Goal: Task Accomplishment & Management: Use online tool/utility

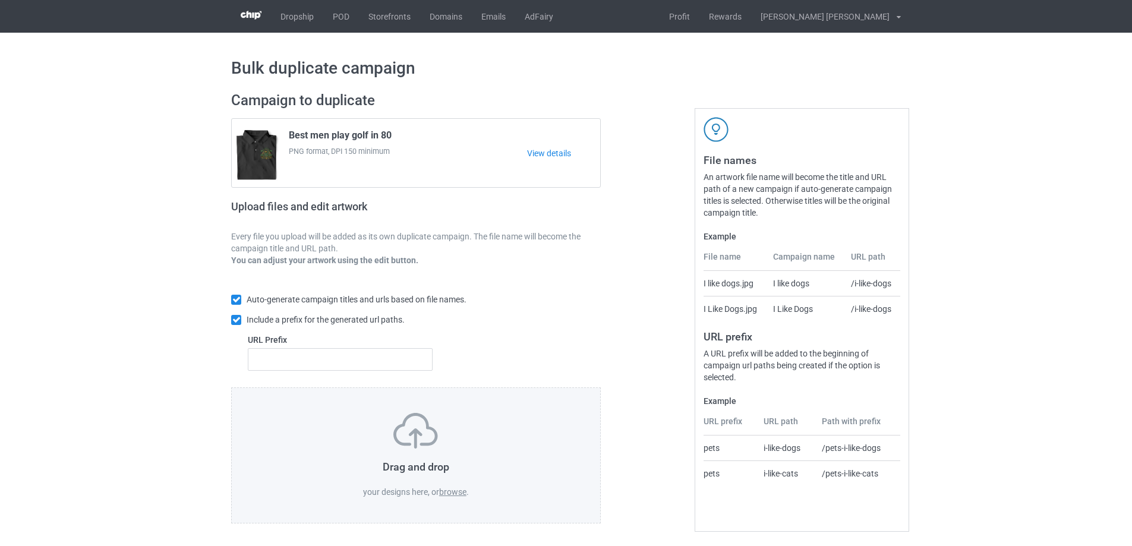
click at [454, 493] on label "browse" at bounding box center [452, 492] width 27 height 10
click at [0, 0] on input "browse" at bounding box center [0, 0] width 0 height 0
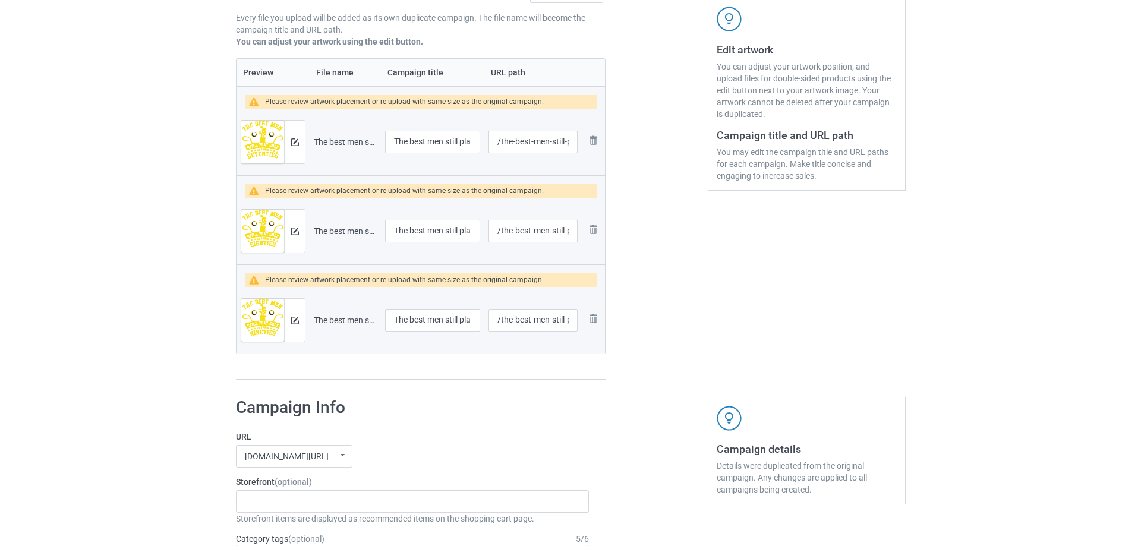
scroll to position [119, 0]
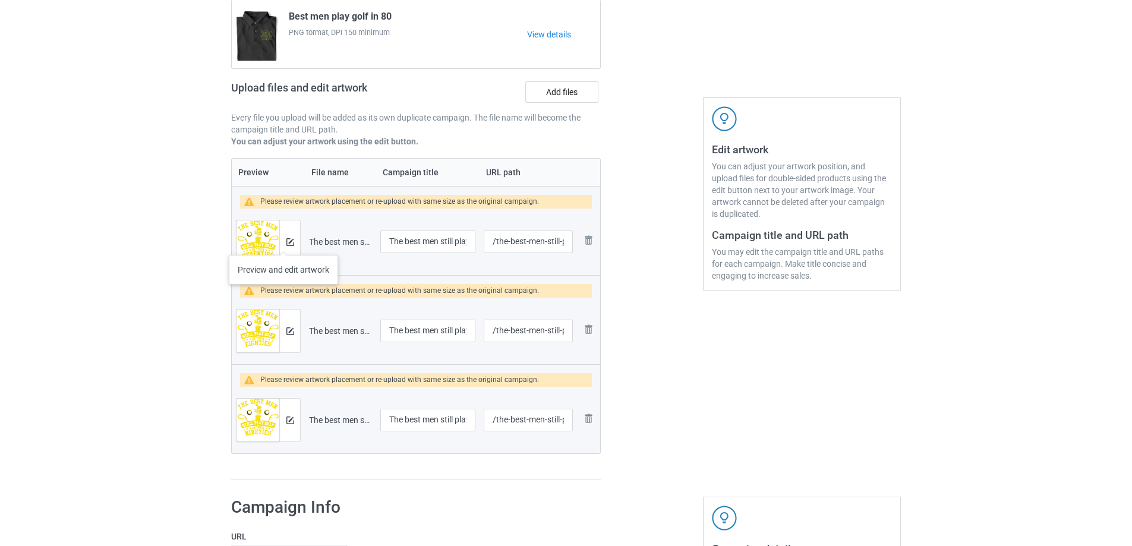
click at [283, 243] on div at bounding box center [289, 241] width 21 height 43
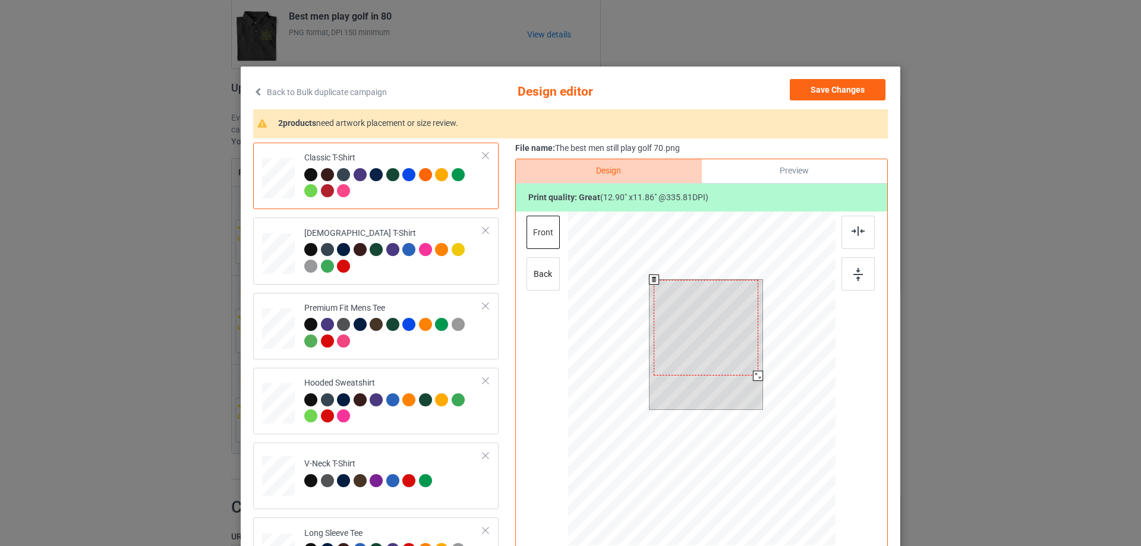
click at [717, 344] on div at bounding box center [706, 328] width 105 height 96
drag, startPoint x: 752, startPoint y: 376, endPoint x: 729, endPoint y: 358, distance: 28.4
click at [732, 358] on div at bounding box center [737, 356] width 10 height 10
click at [763, 315] on div at bounding box center [701, 381] width 267 height 338
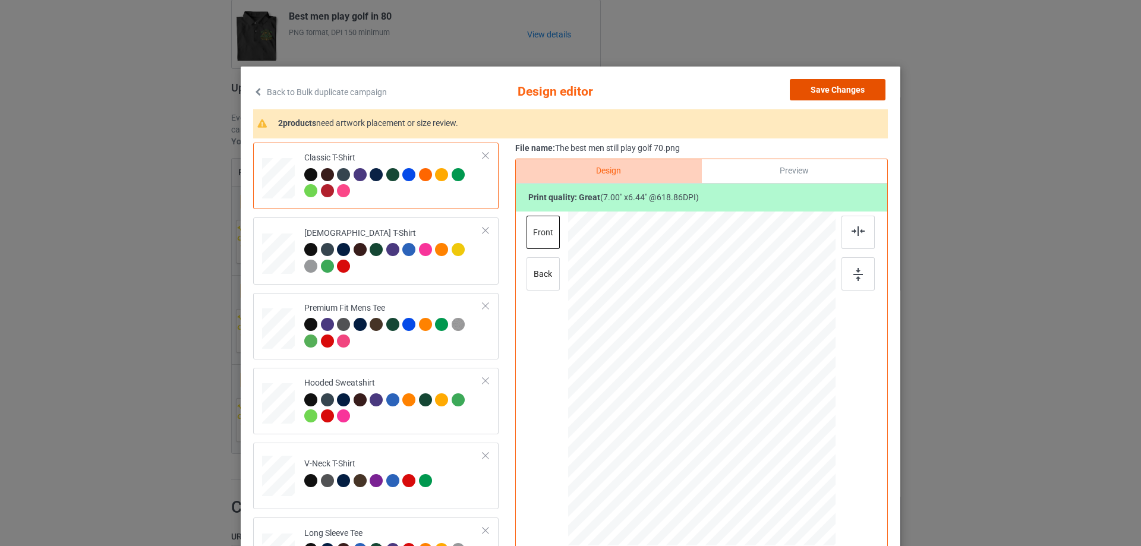
click at [808, 87] on button "Save Changes" at bounding box center [838, 89] width 96 height 21
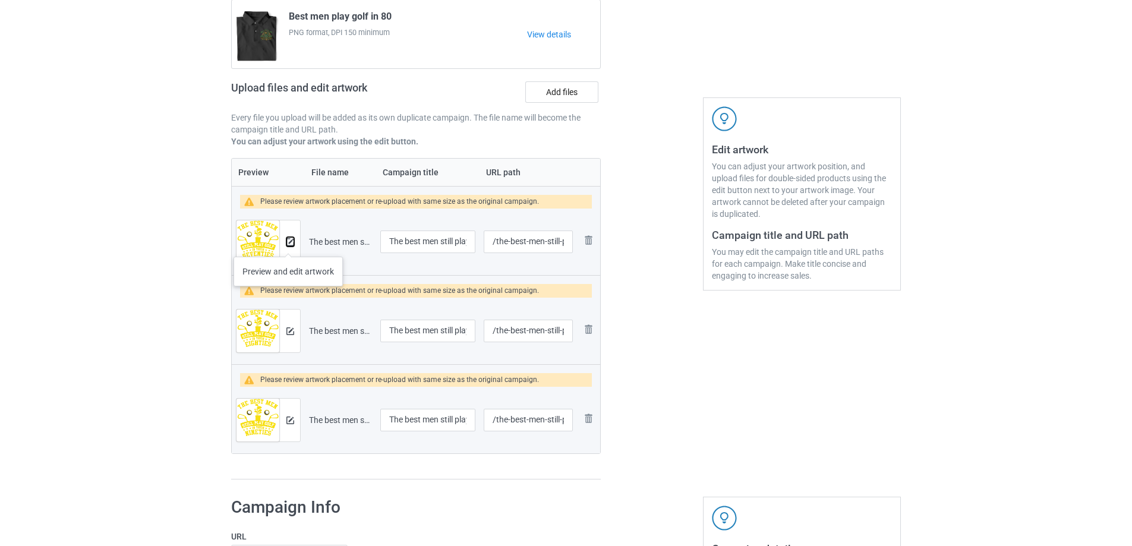
click at [288, 245] on img at bounding box center [290, 242] width 8 height 8
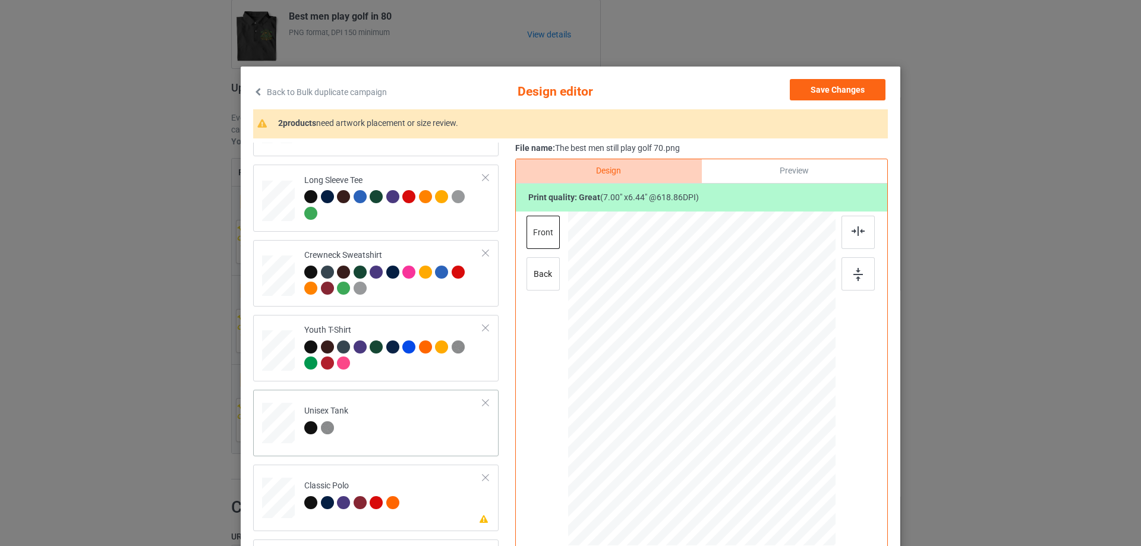
scroll to position [140, 0]
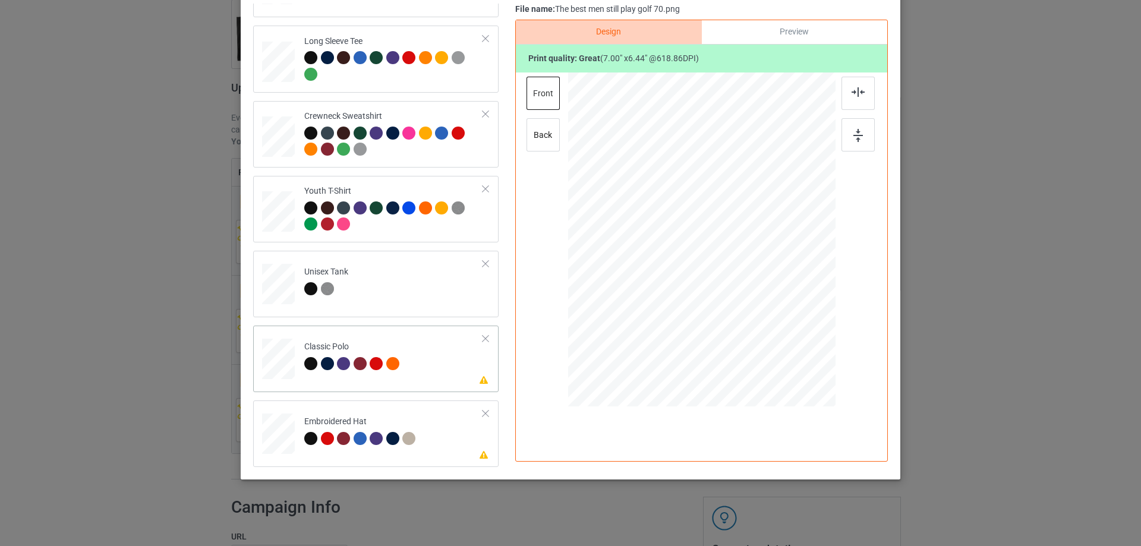
click at [416, 353] on td "Please review artwork placement Classic Polo" at bounding box center [394, 356] width 192 height 52
click at [438, 418] on td "Please review artwork placement Embroidered Hat" at bounding box center [394, 431] width 192 height 52
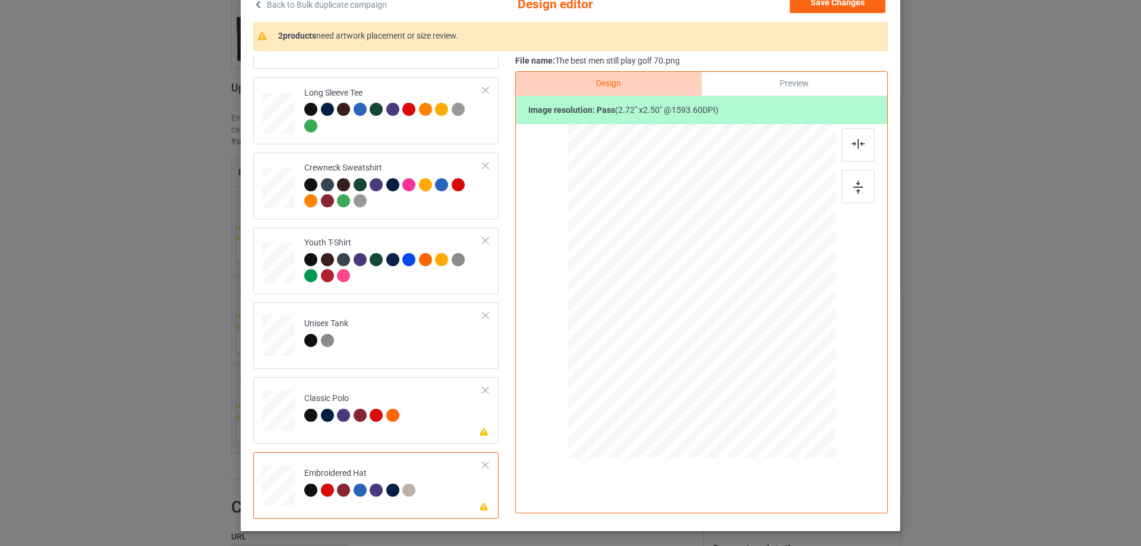
scroll to position [21, 0]
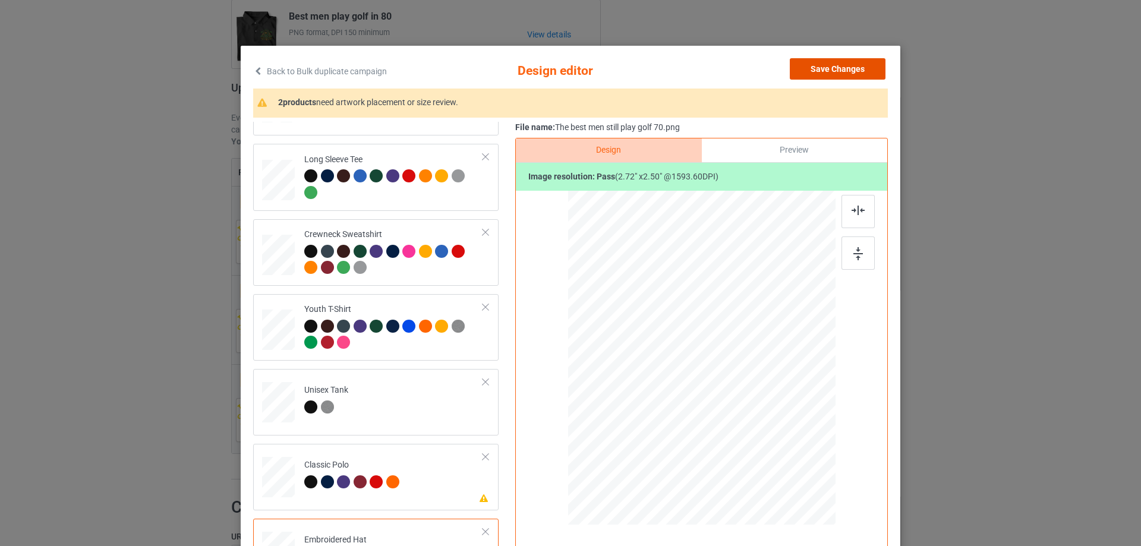
click at [846, 75] on button "Save Changes" at bounding box center [838, 68] width 96 height 21
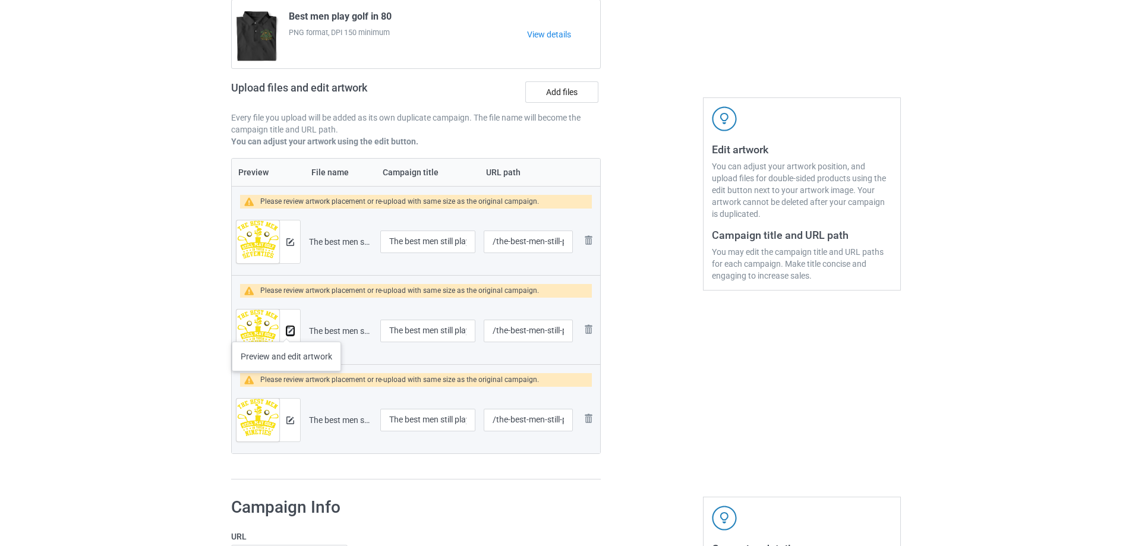
click at [286, 330] on img at bounding box center [290, 331] width 8 height 8
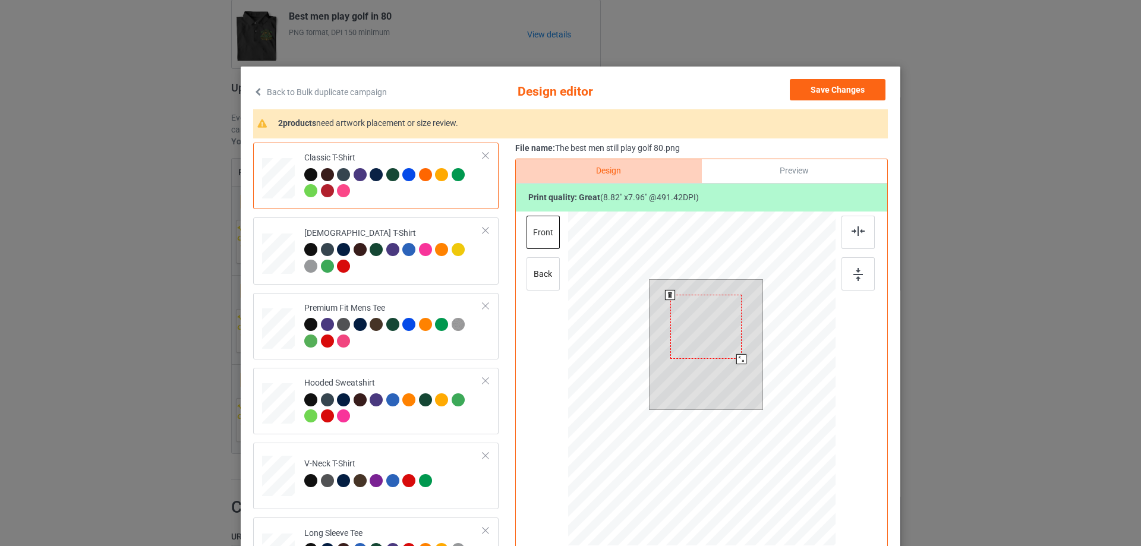
drag, startPoint x: 756, startPoint y: 374, endPoint x: 736, endPoint y: 362, distance: 22.9
click at [736, 362] on div at bounding box center [741, 359] width 10 height 10
click at [775, 324] on div at bounding box center [701, 381] width 267 height 338
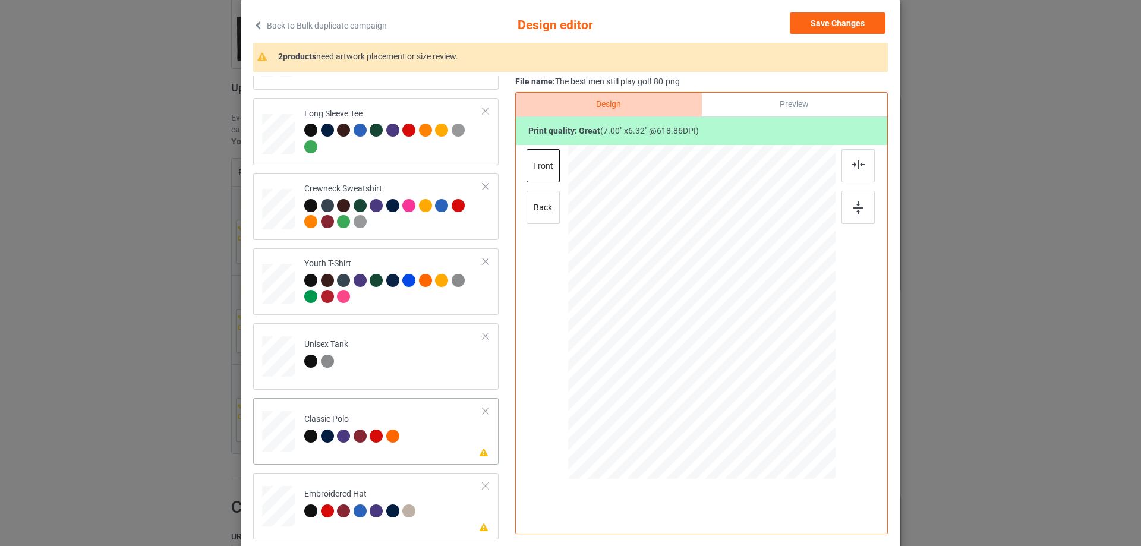
scroll to position [140, 0]
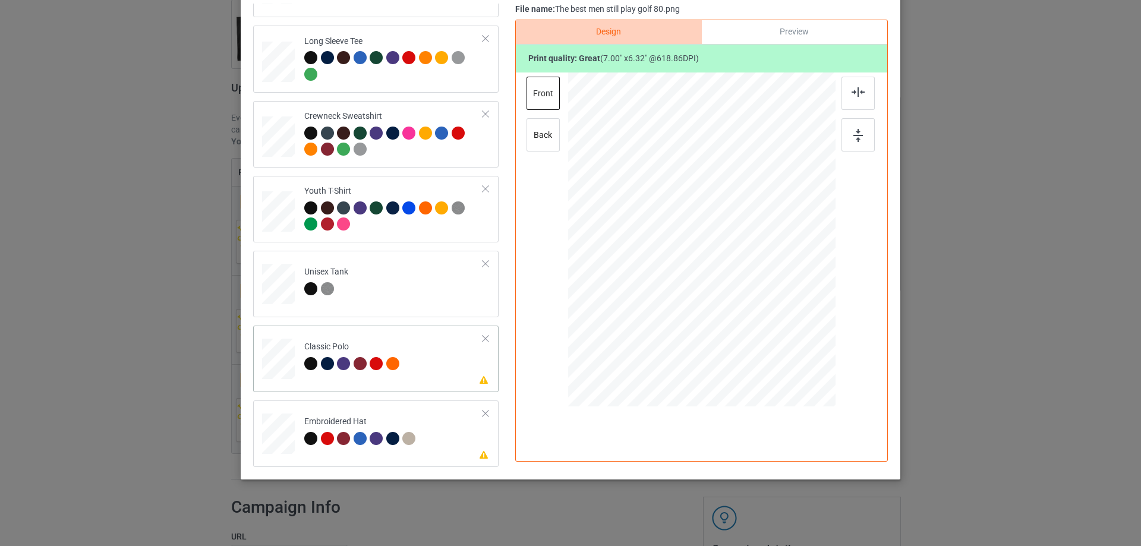
click at [281, 356] on div at bounding box center [285, 358] width 8 height 8
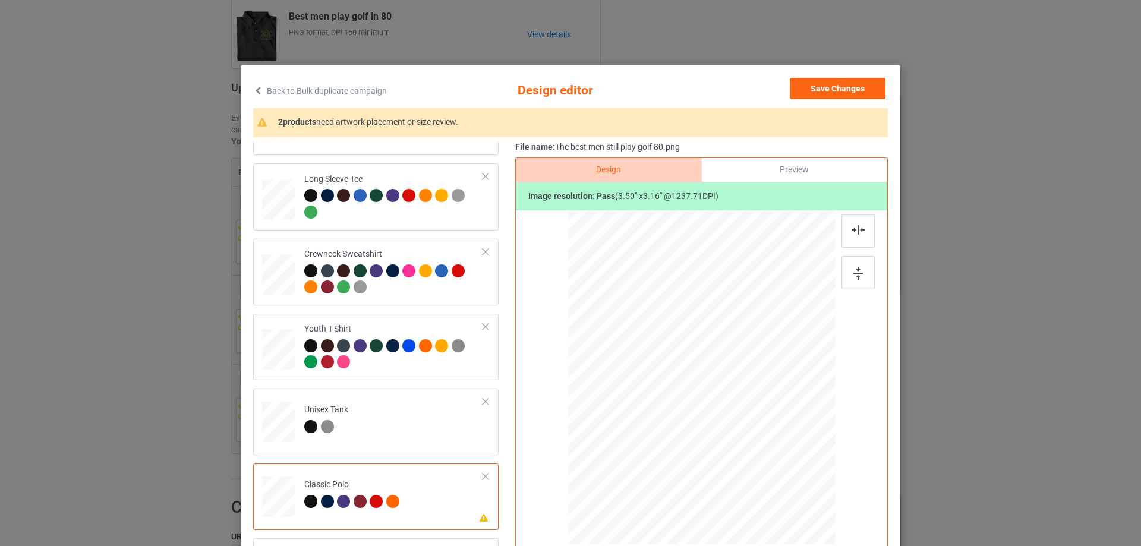
scroll to position [0, 0]
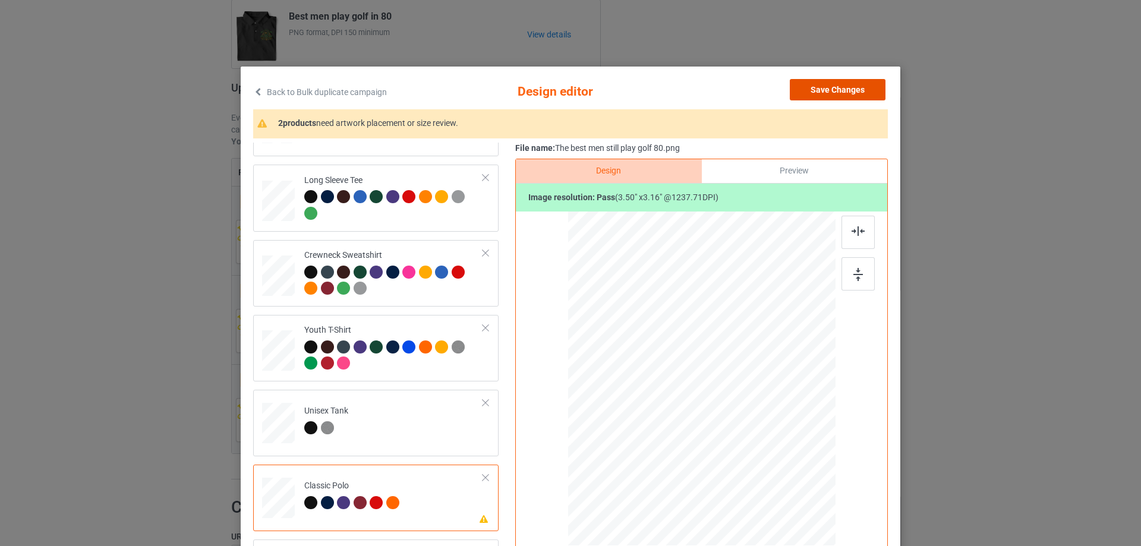
click at [848, 86] on button "Save Changes" at bounding box center [838, 89] width 96 height 21
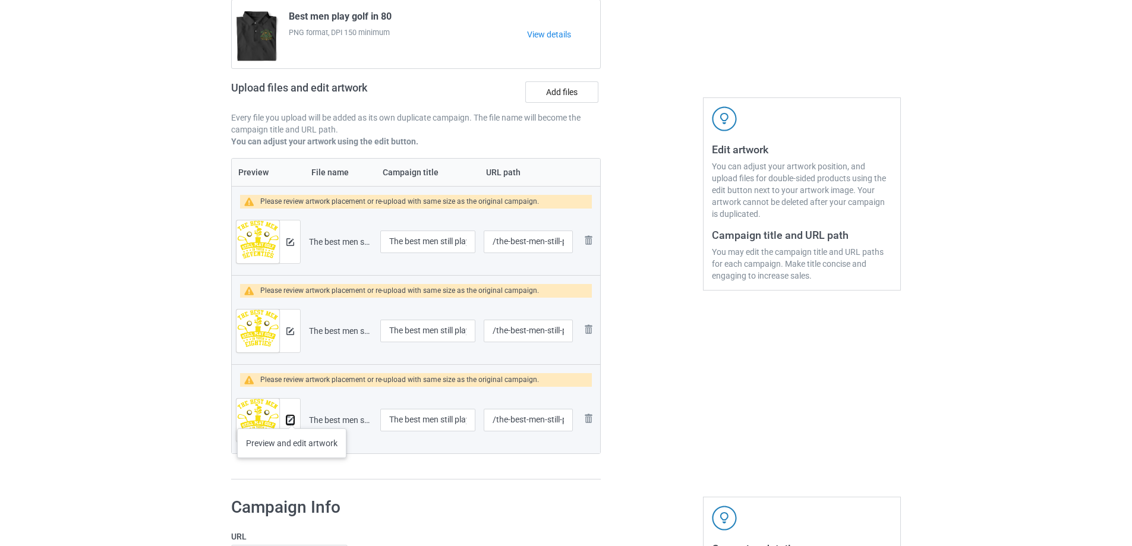
click at [292, 417] on img at bounding box center [290, 421] width 8 height 8
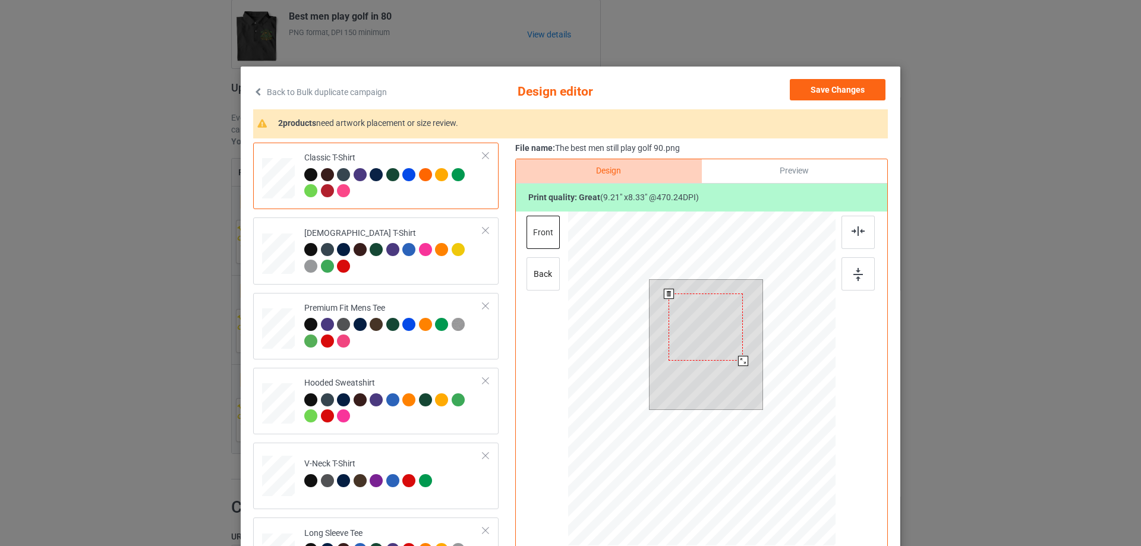
drag, startPoint x: 751, startPoint y: 375, endPoint x: 737, endPoint y: 361, distance: 19.8
click at [738, 361] on div at bounding box center [743, 361] width 10 height 10
drag, startPoint x: 672, startPoint y: 327, endPoint x: 755, endPoint y: 296, distance: 89.3
click at [755, 296] on div at bounding box center [725, 313] width 74 height 67
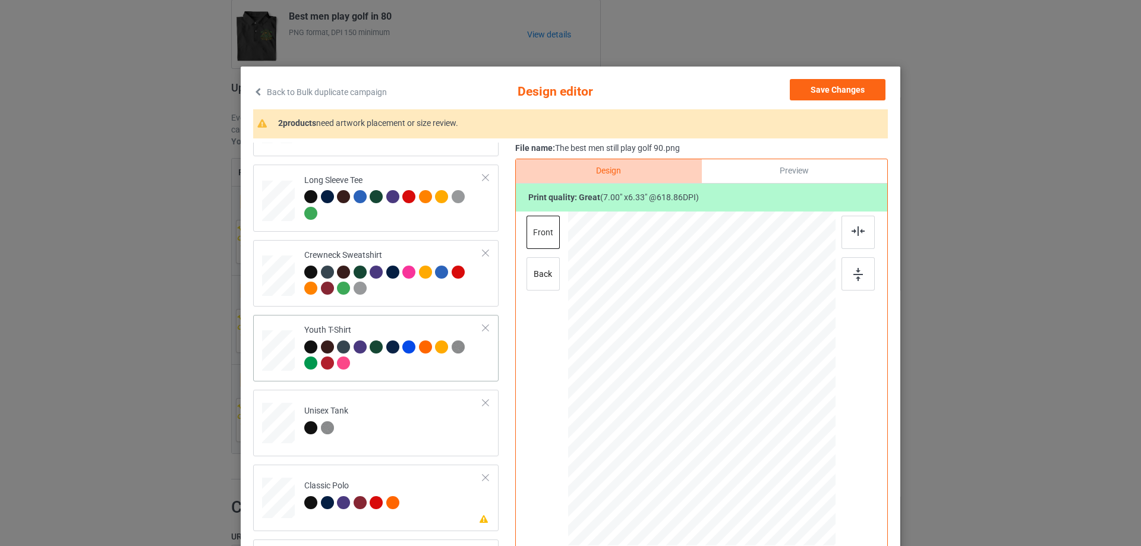
scroll to position [140, 0]
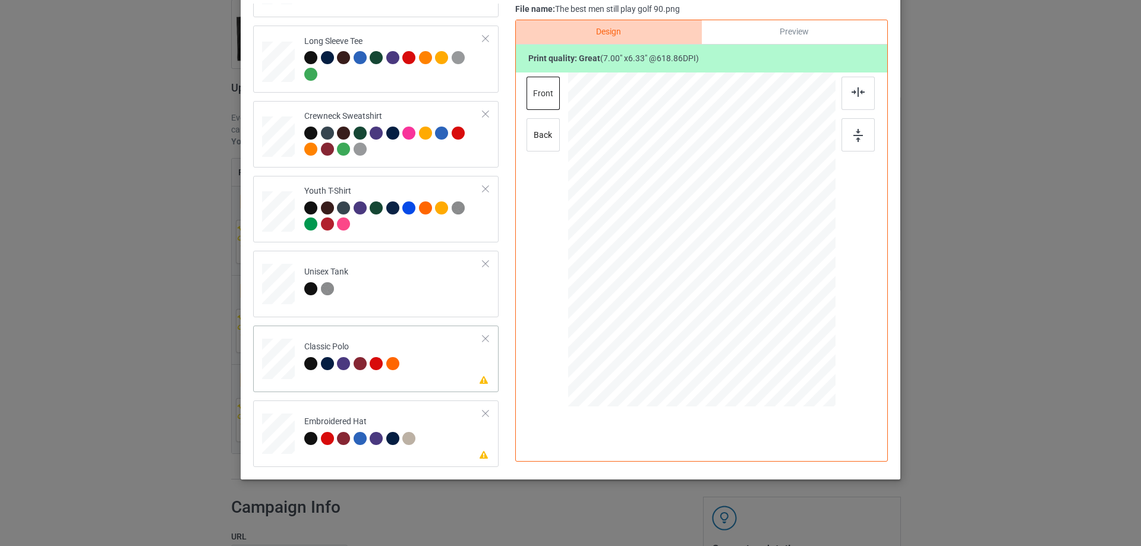
click at [282, 358] on div at bounding box center [285, 358] width 8 height 8
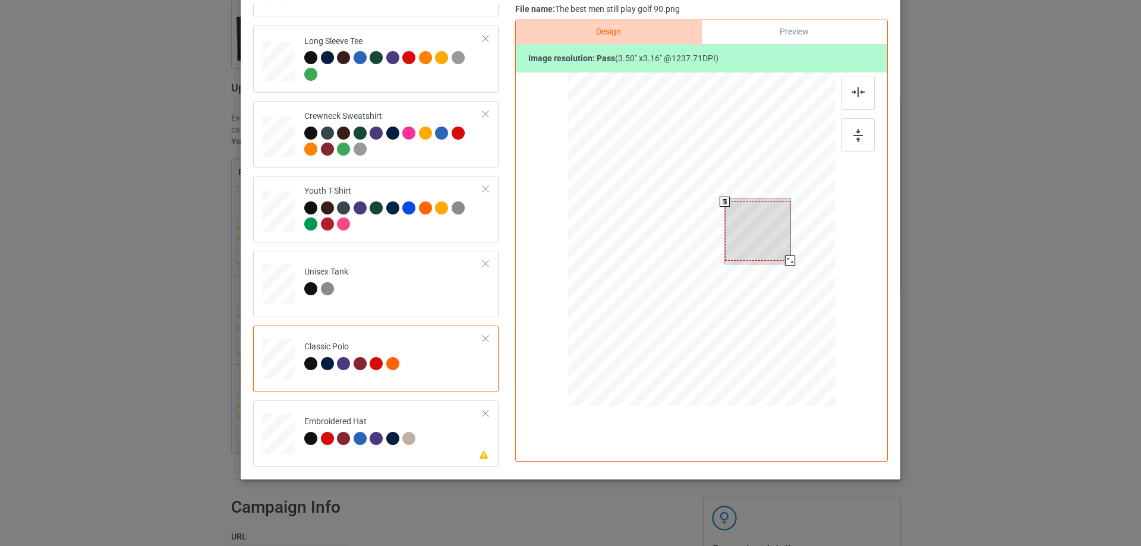
click at [786, 267] on div at bounding box center [701, 242] width 267 height 338
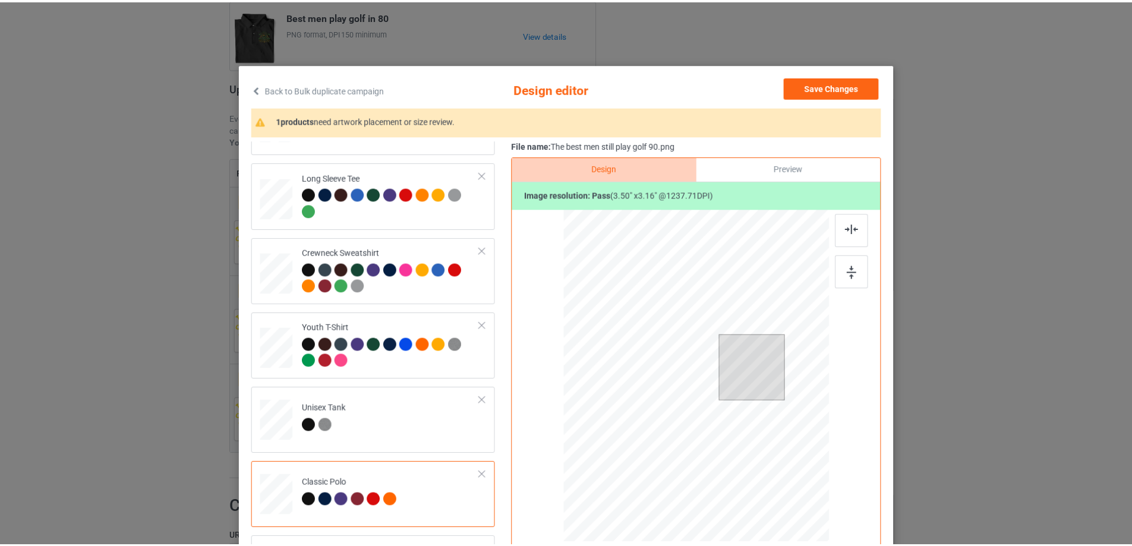
scroll to position [0, 0]
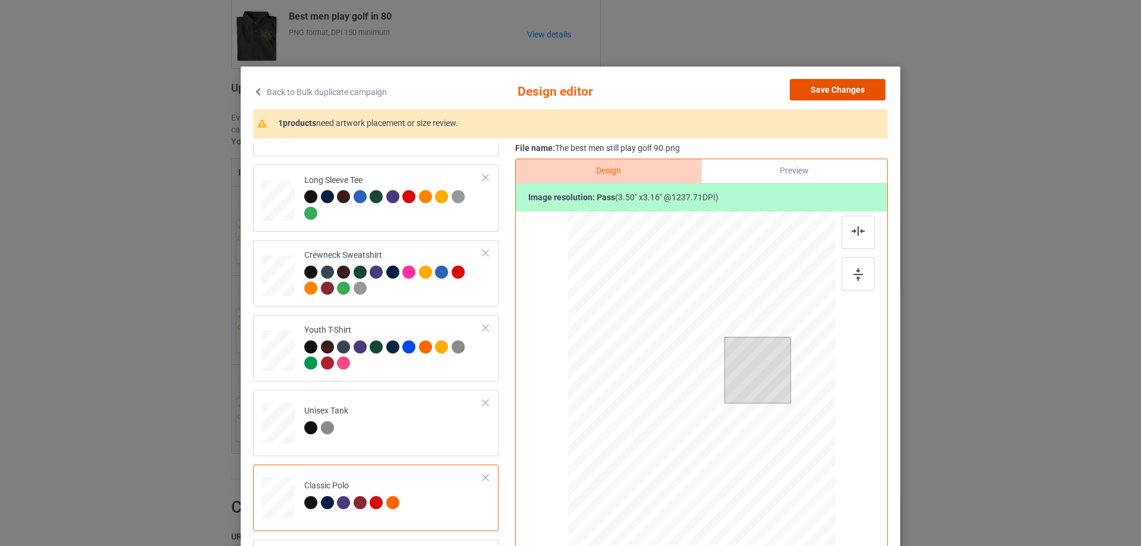
click at [809, 88] on button "Save Changes" at bounding box center [838, 89] width 96 height 21
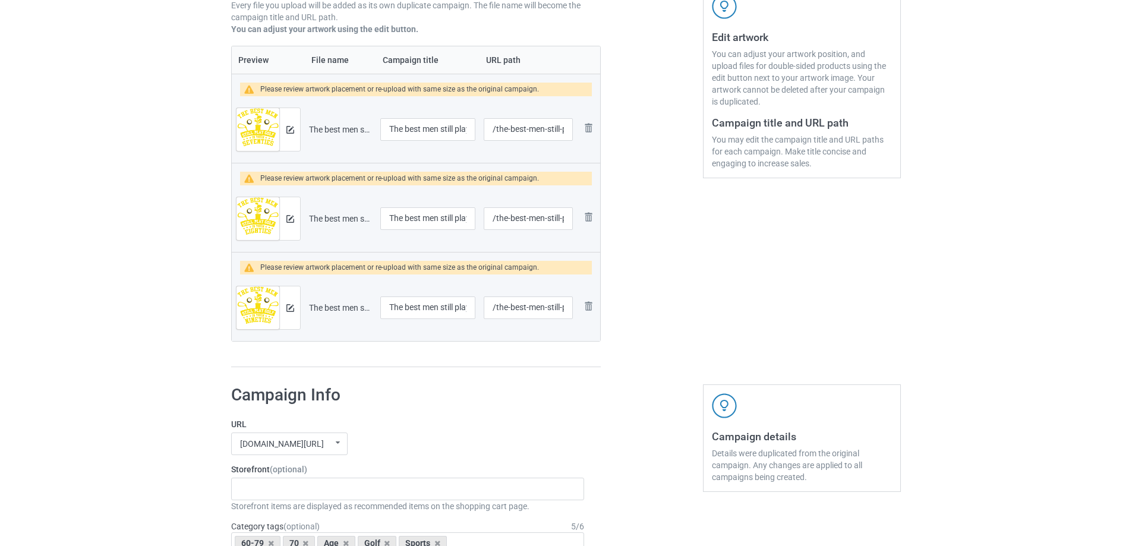
scroll to position [297, 0]
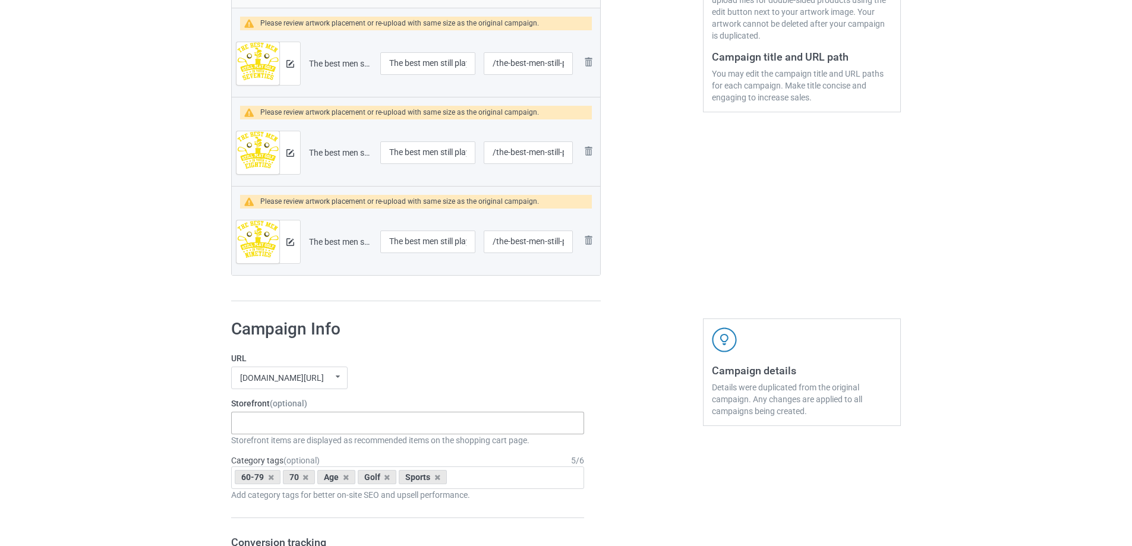
click at [256, 419] on div at bounding box center [247, 418] width 20 height 4
type input "golf"
click at [279, 445] on div "I Love Golf" at bounding box center [408, 445] width 352 height 22
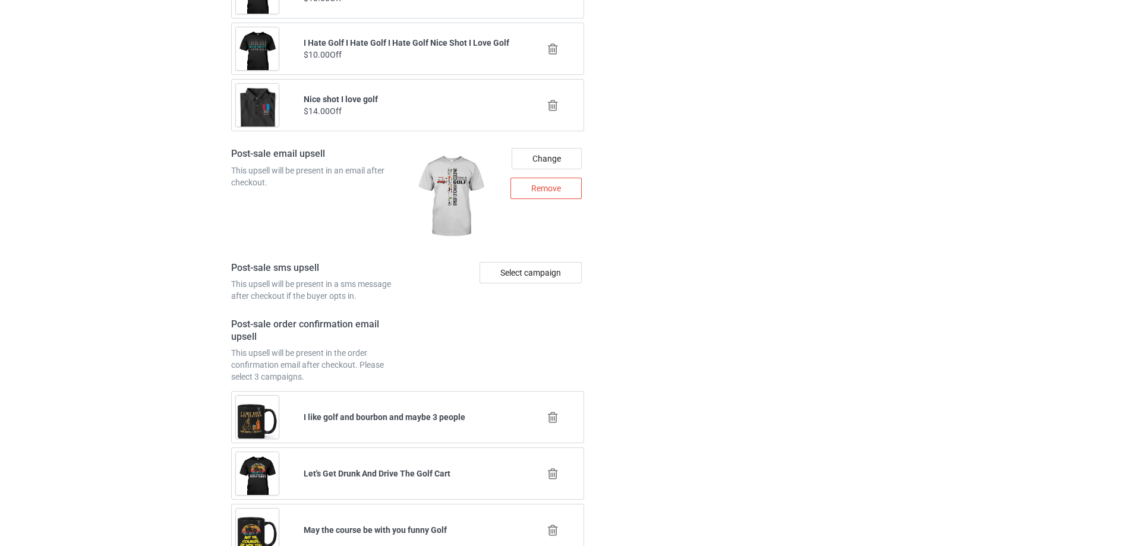
scroll to position [1783, 0]
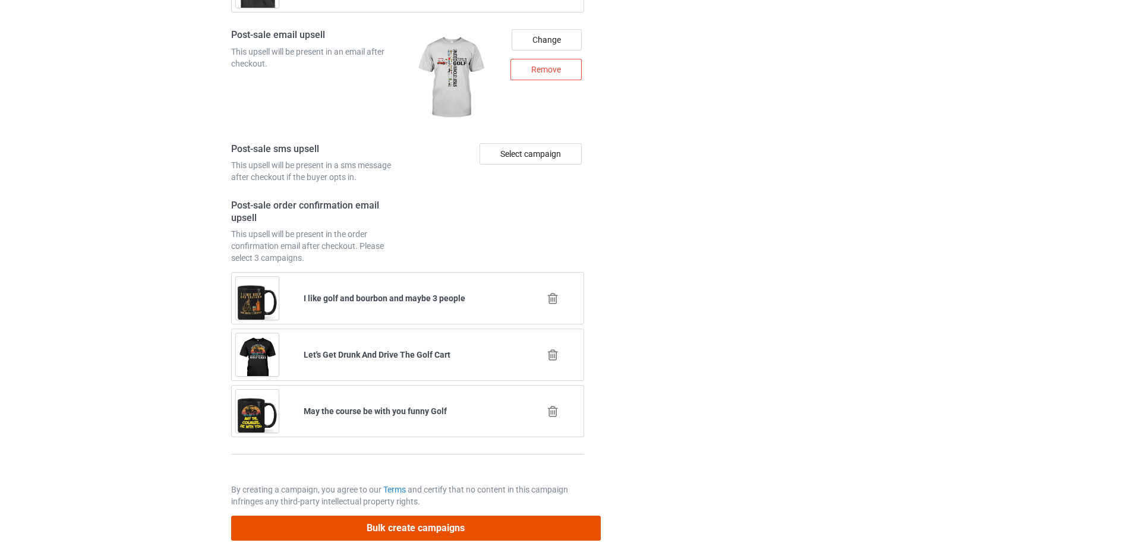
click at [439, 534] on button "Bulk create campaigns" at bounding box center [416, 528] width 370 height 24
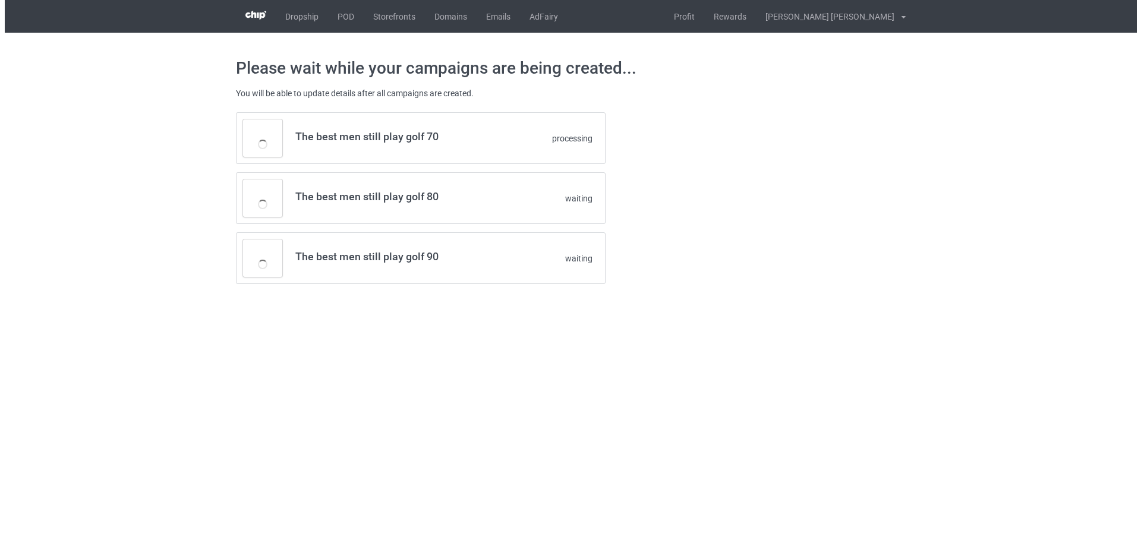
scroll to position [0, 0]
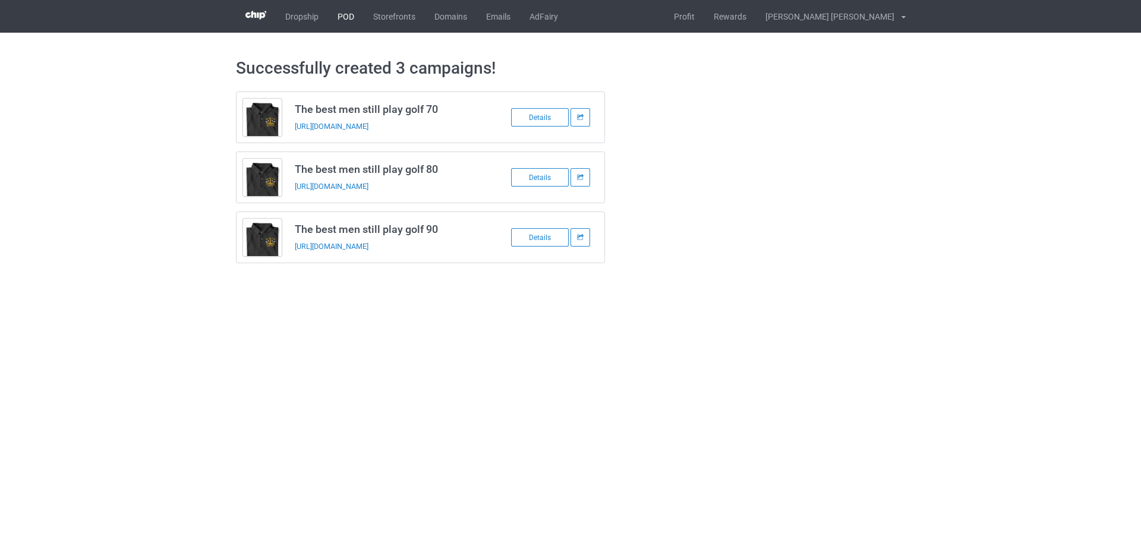
click at [349, 17] on link "POD" at bounding box center [346, 16] width 36 height 33
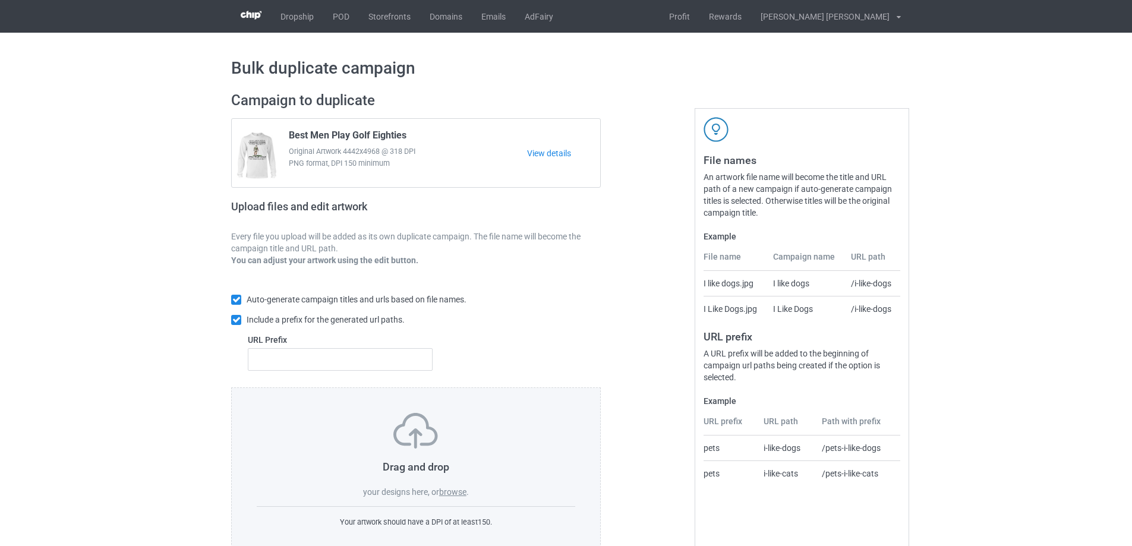
click at [458, 487] on div "Drag and drop your designs here, or browse ." at bounding box center [416, 455] width 319 height 85
click at [458, 493] on label "browse" at bounding box center [452, 492] width 27 height 10
click at [0, 0] on input "browse" at bounding box center [0, 0] width 0 height 0
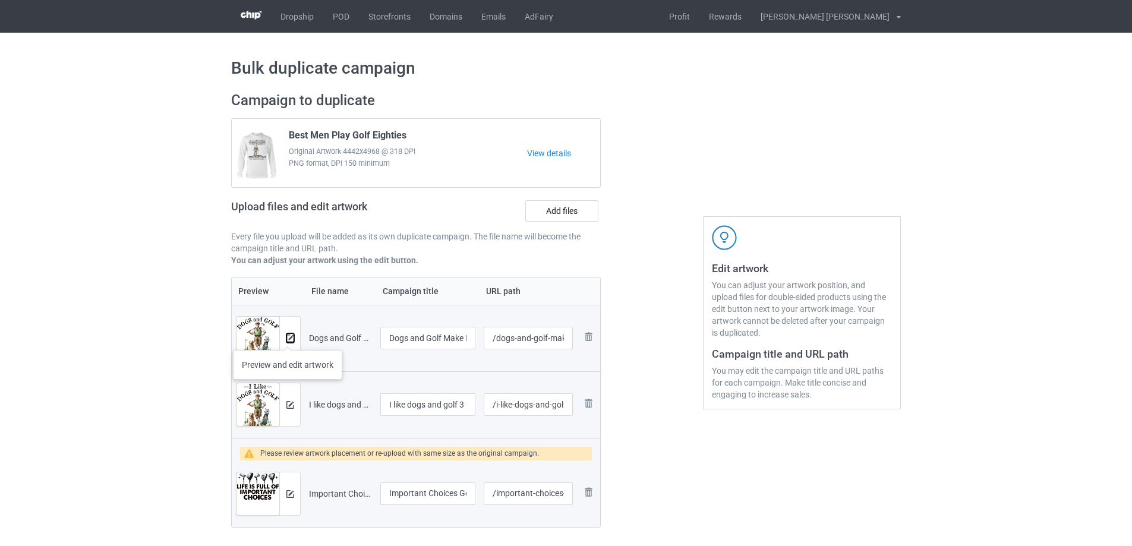
click at [288, 338] on img at bounding box center [290, 339] width 8 height 8
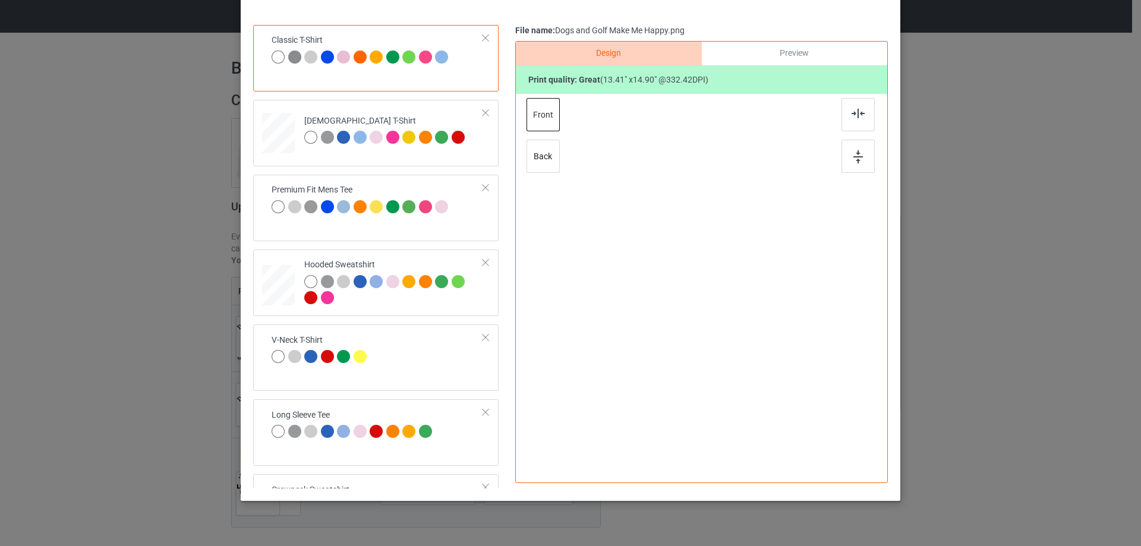
scroll to position [119, 0]
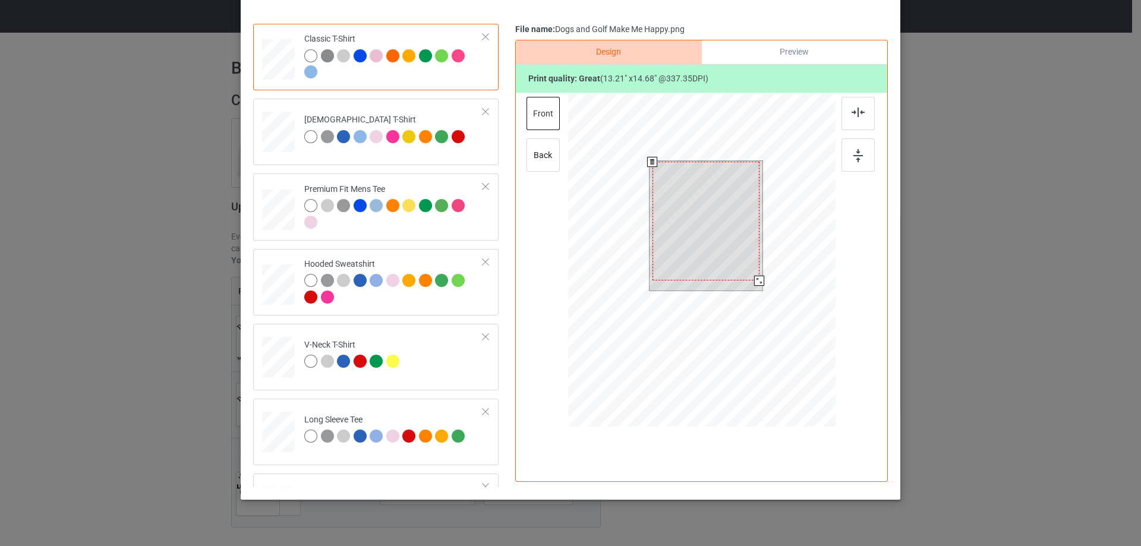
click at [758, 282] on div at bounding box center [759, 281] width 10 height 10
click at [729, 247] on div at bounding box center [706, 220] width 107 height 119
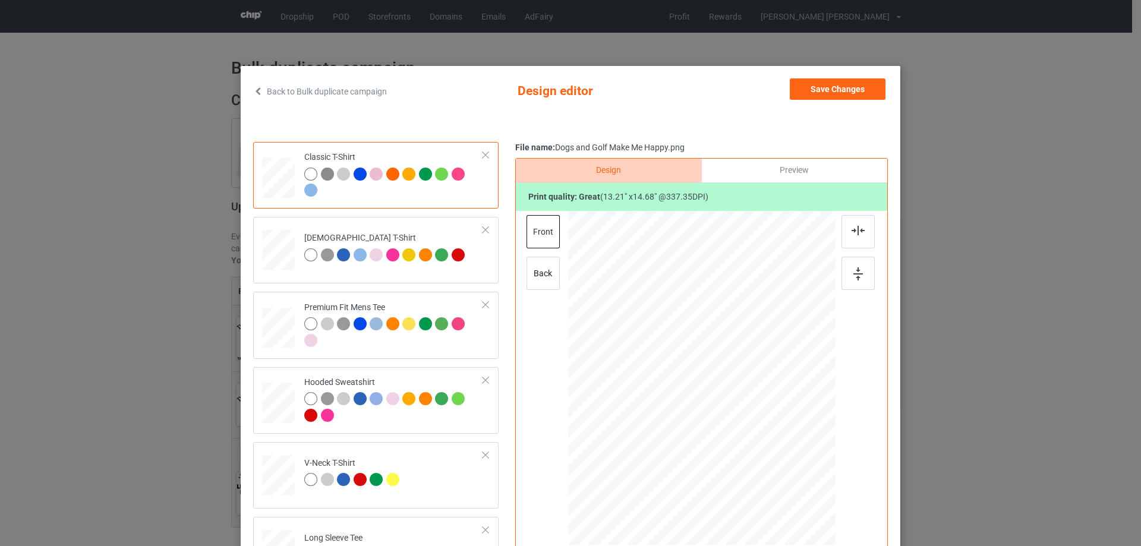
scroll to position [0, 0]
click at [818, 85] on button "Save Changes" at bounding box center [838, 89] width 96 height 21
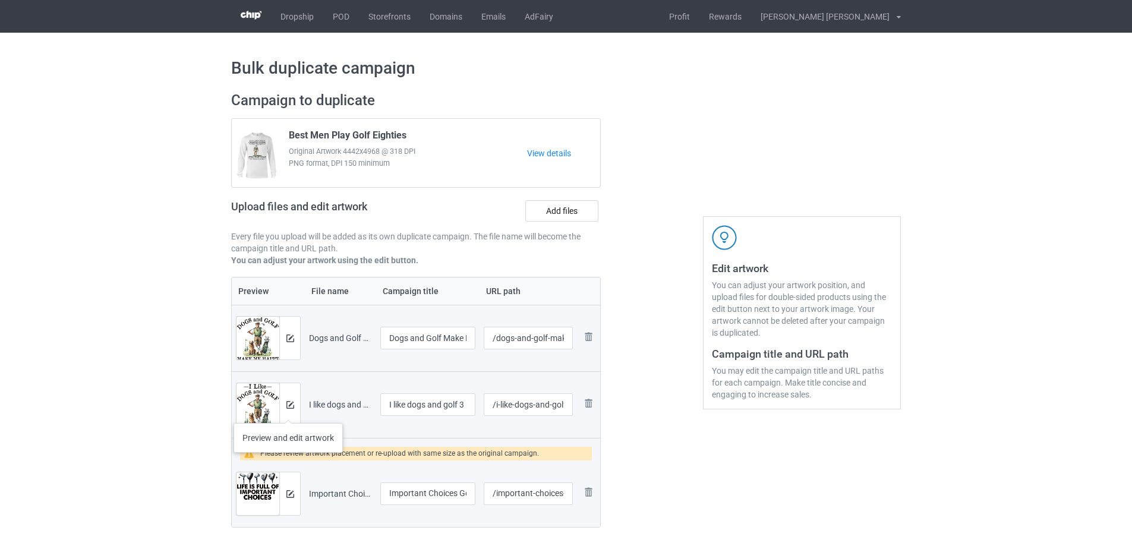
click at [288, 411] on div at bounding box center [289, 404] width 21 height 43
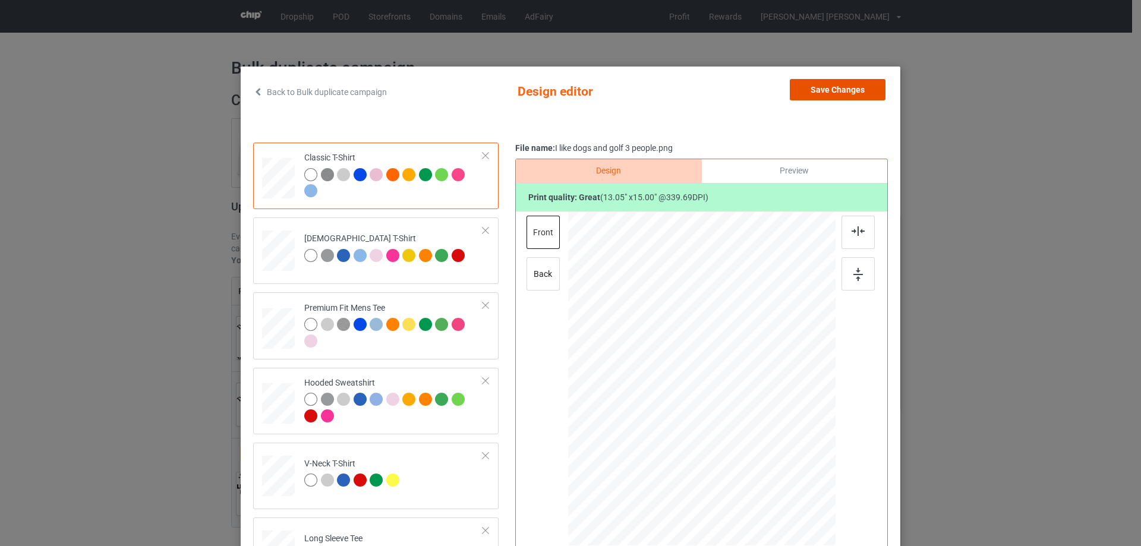
click at [829, 87] on button "Save Changes" at bounding box center [838, 89] width 96 height 21
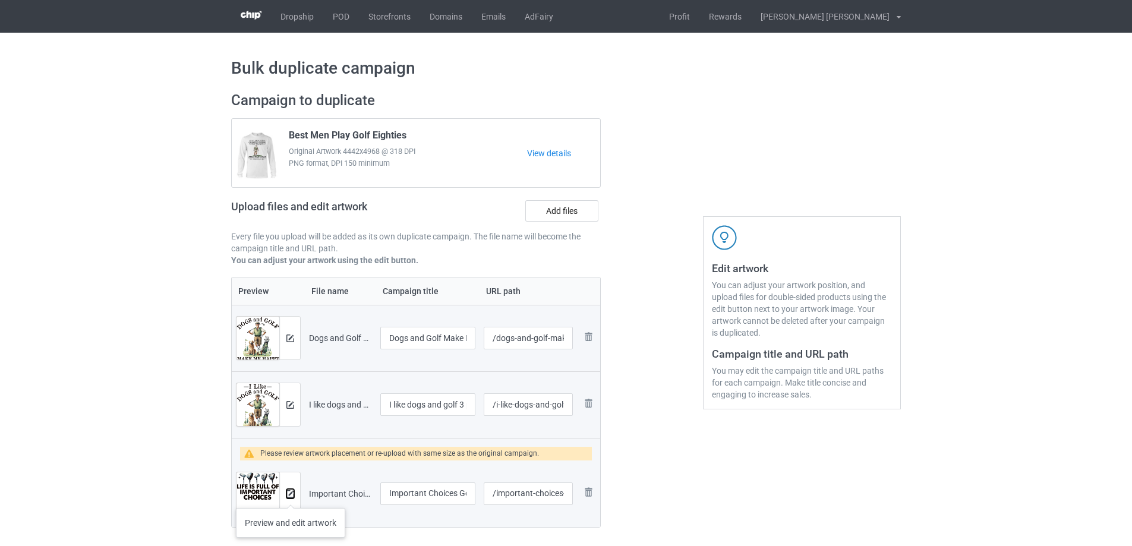
click at [291, 496] on img at bounding box center [290, 494] width 8 height 8
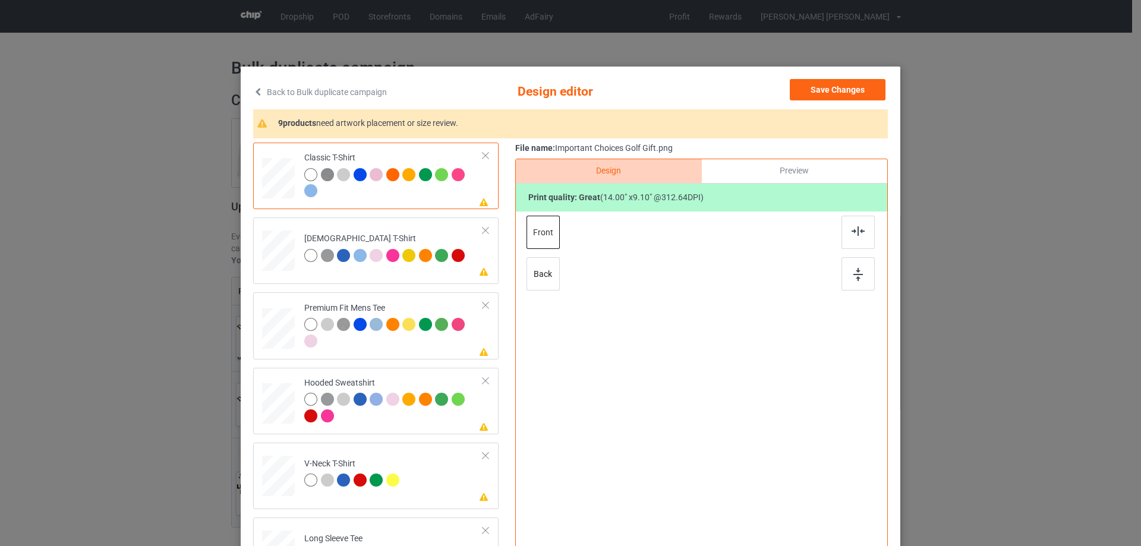
scroll to position [119, 0]
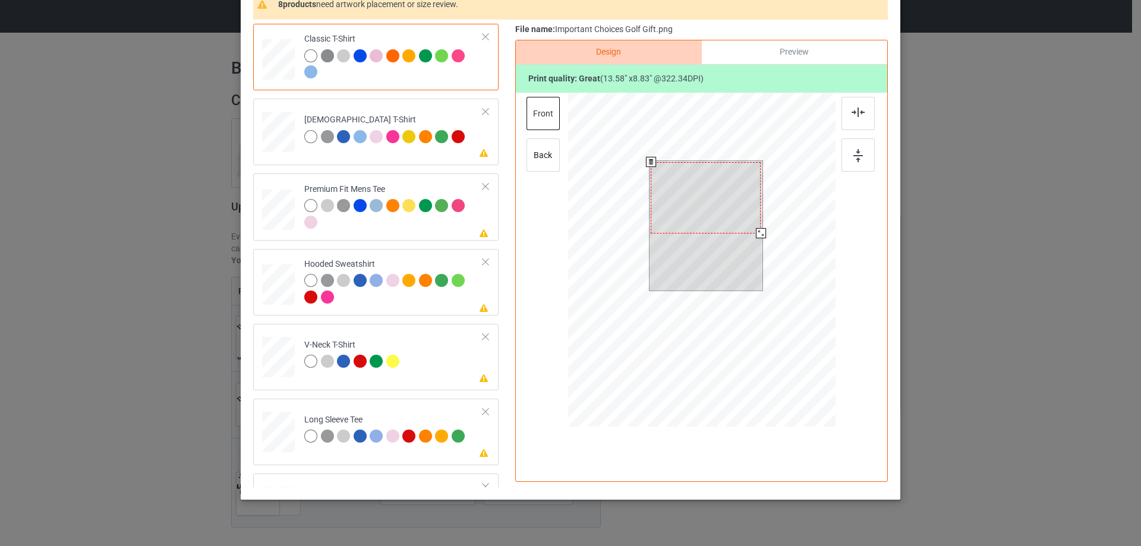
click at [757, 234] on div at bounding box center [761, 233] width 10 height 10
drag, startPoint x: 725, startPoint y: 216, endPoint x: 724, endPoint y: 199, distance: 17.2
click at [724, 199] on div at bounding box center [705, 196] width 110 height 71
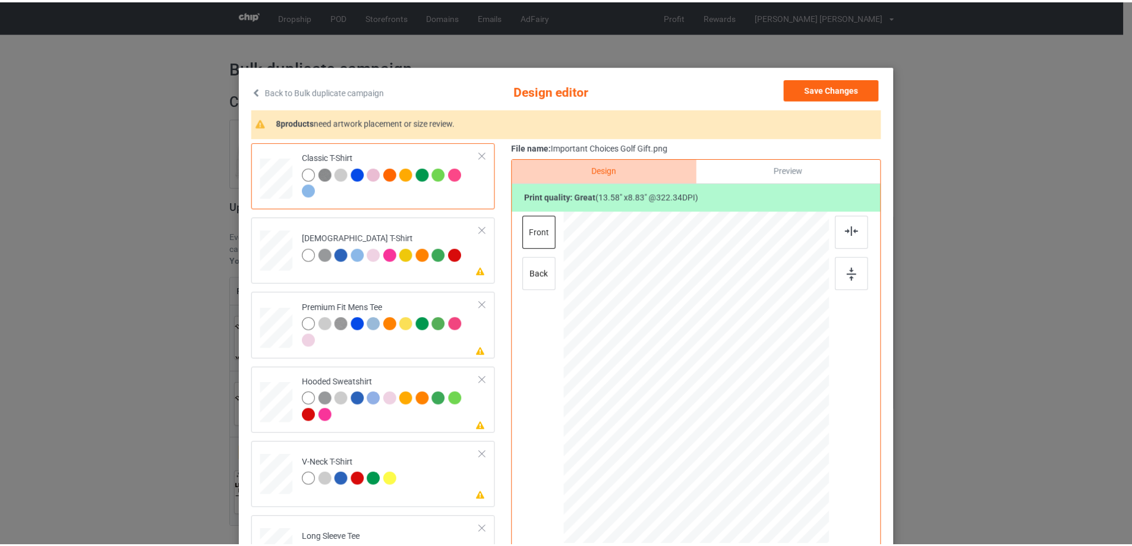
scroll to position [0, 0]
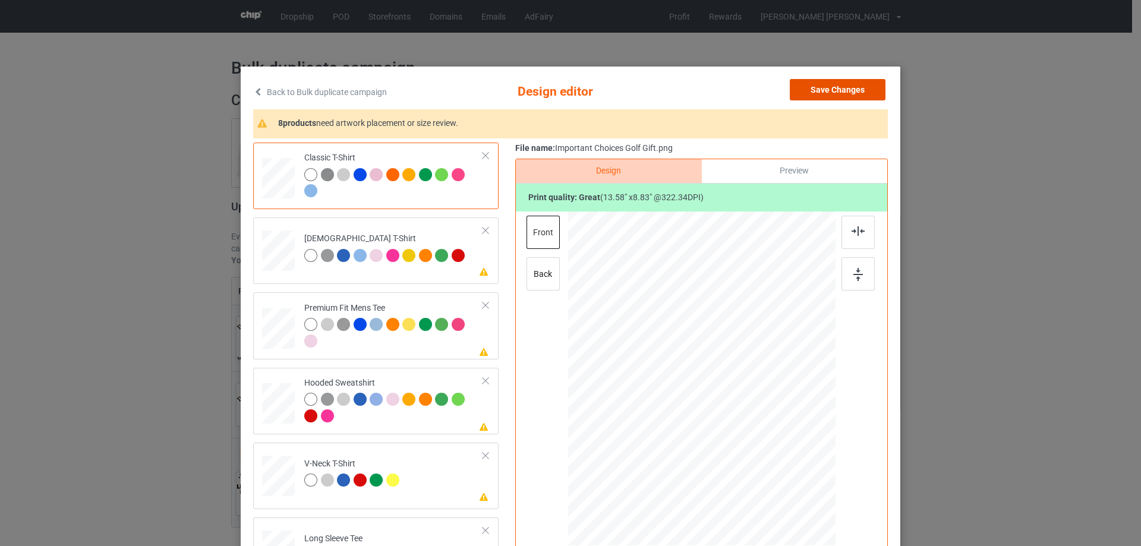
click at [837, 88] on button "Save Changes" at bounding box center [838, 89] width 96 height 21
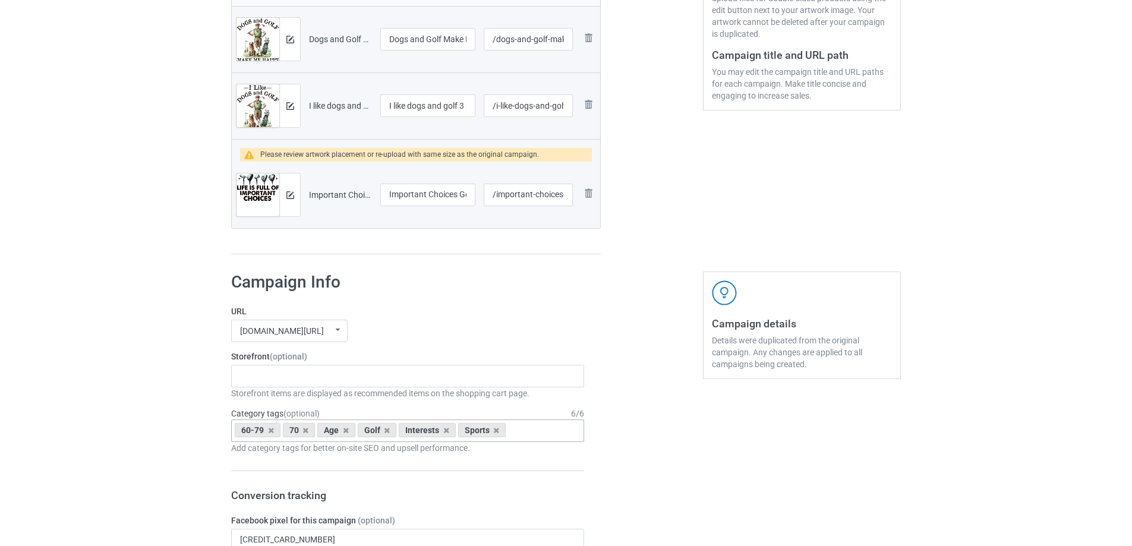
scroll to position [357, 0]
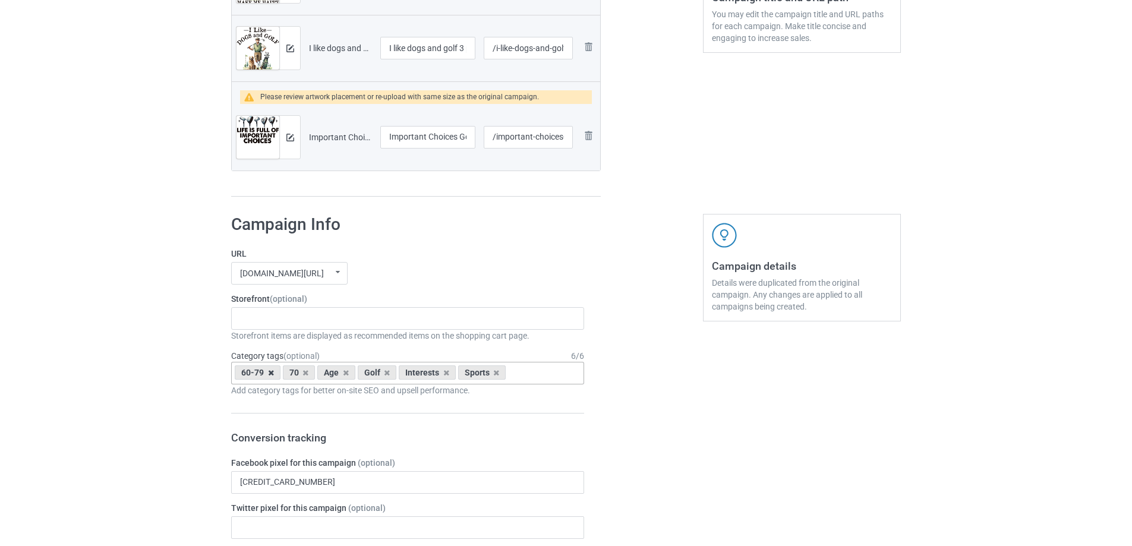
click at [273, 371] on icon at bounding box center [271, 373] width 6 height 8
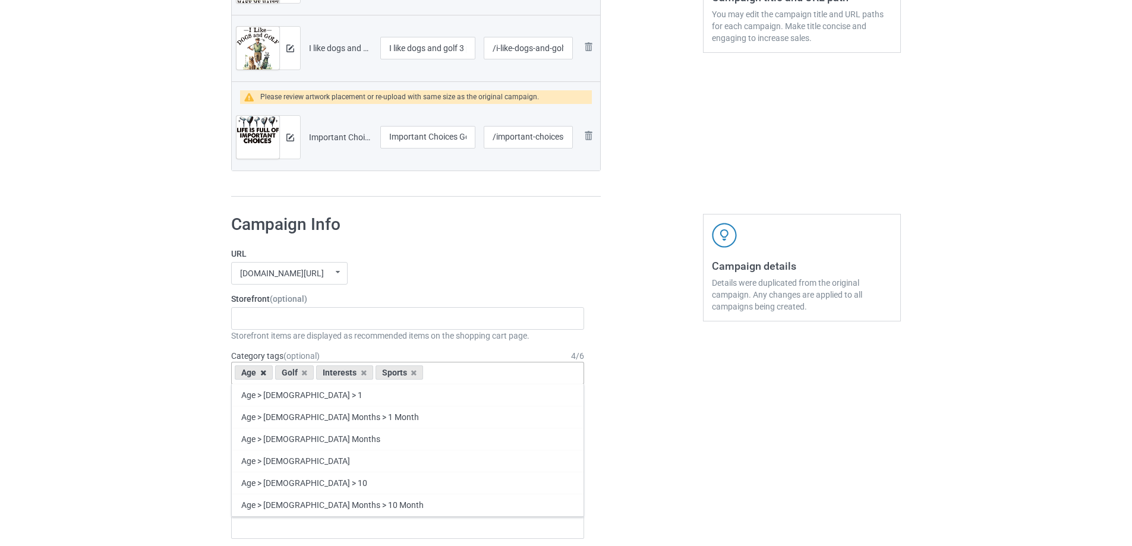
click at [265, 372] on icon at bounding box center [263, 373] width 6 height 8
click at [278, 321] on div "Truker Life Gifts For Hunter 2025 Gifts For Bikers No Hobby [DATE] Hide And See…" at bounding box center [407, 318] width 353 height 23
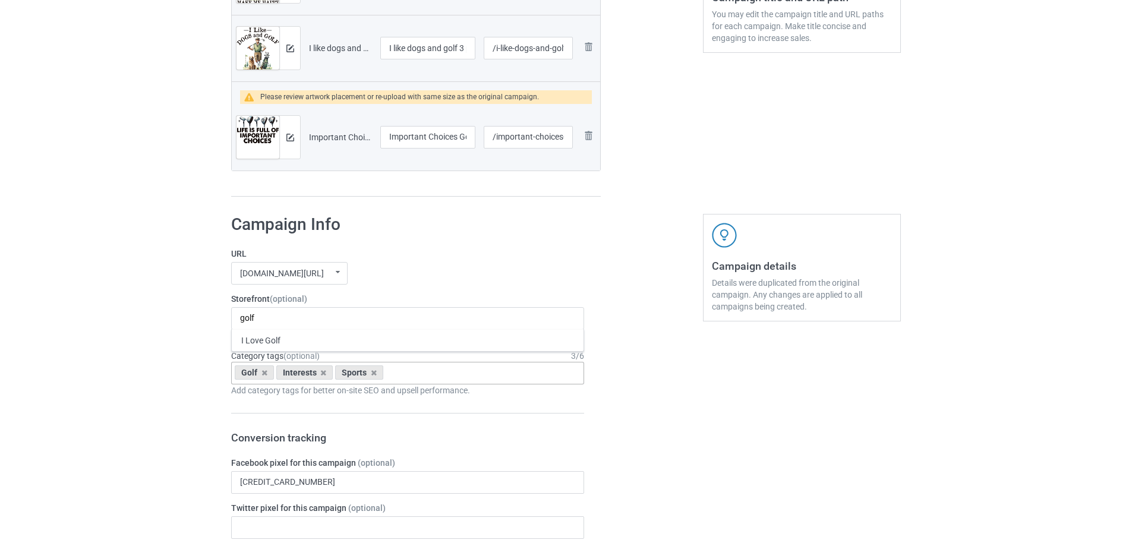
type input "golf"
click at [260, 342] on div "I Love Golf" at bounding box center [408, 340] width 352 height 22
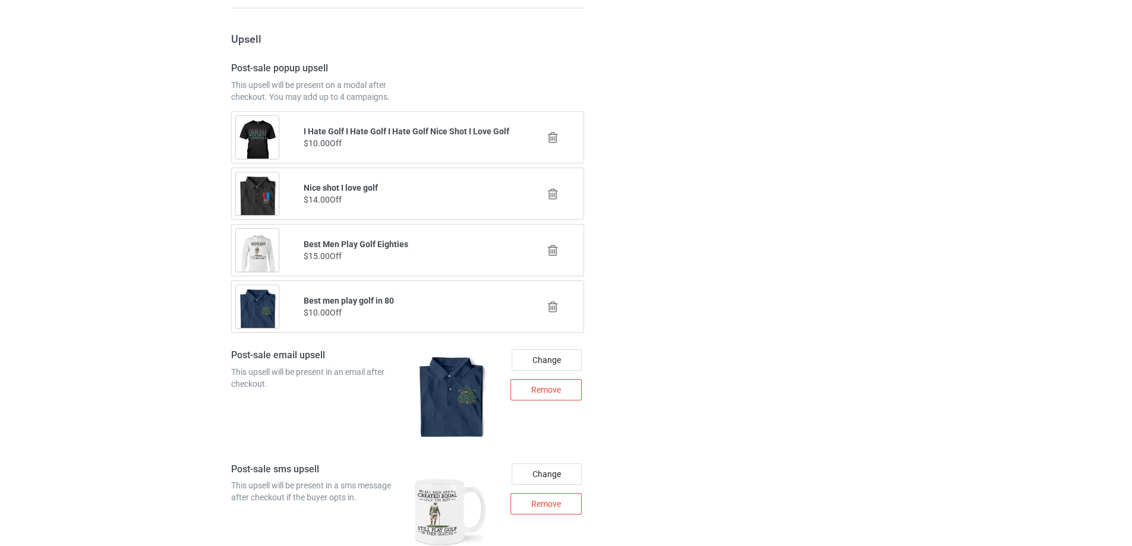
scroll to position [1815, 0]
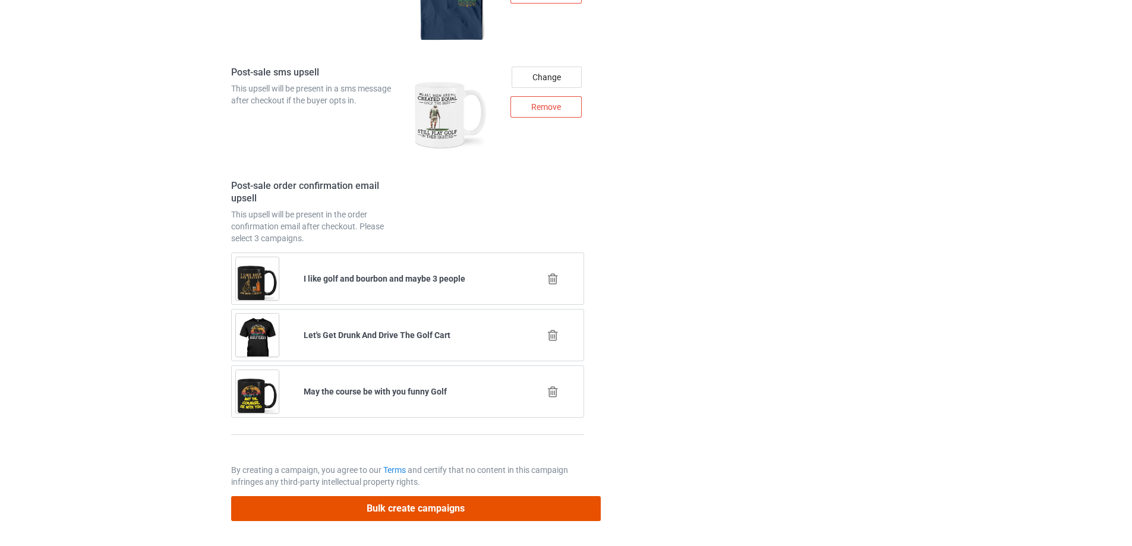
click at [426, 516] on button "Bulk create campaigns" at bounding box center [416, 508] width 370 height 24
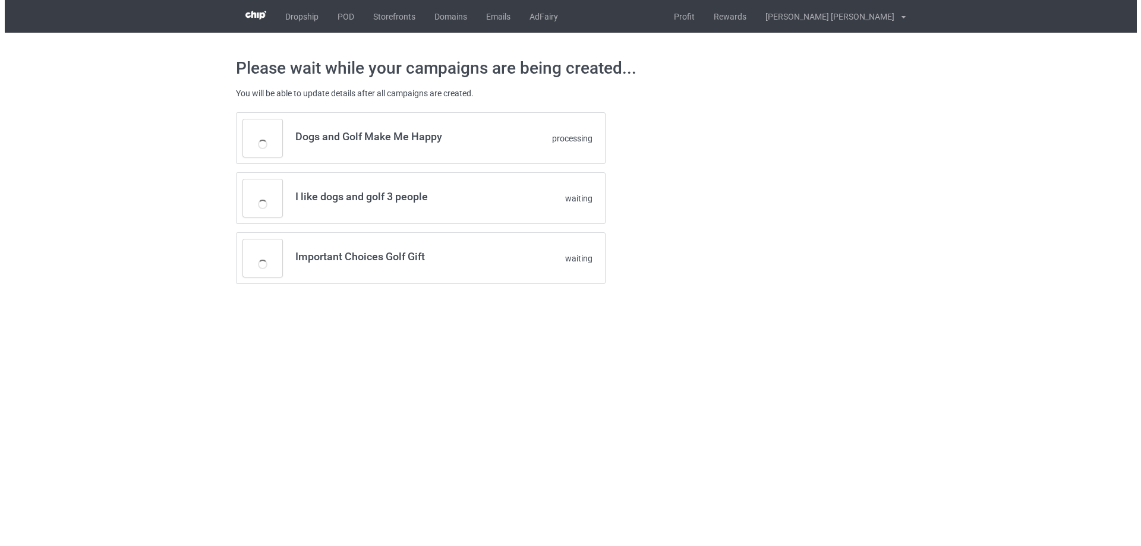
scroll to position [0, 0]
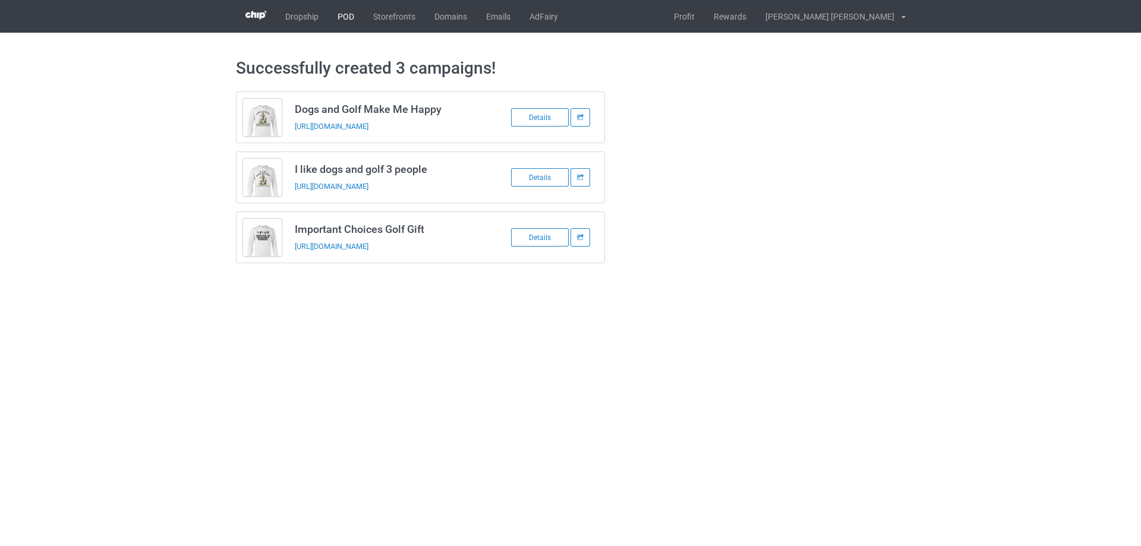
click at [345, 15] on link "POD" at bounding box center [346, 16] width 36 height 33
